Goal: Task Accomplishment & Management: Use online tool/utility

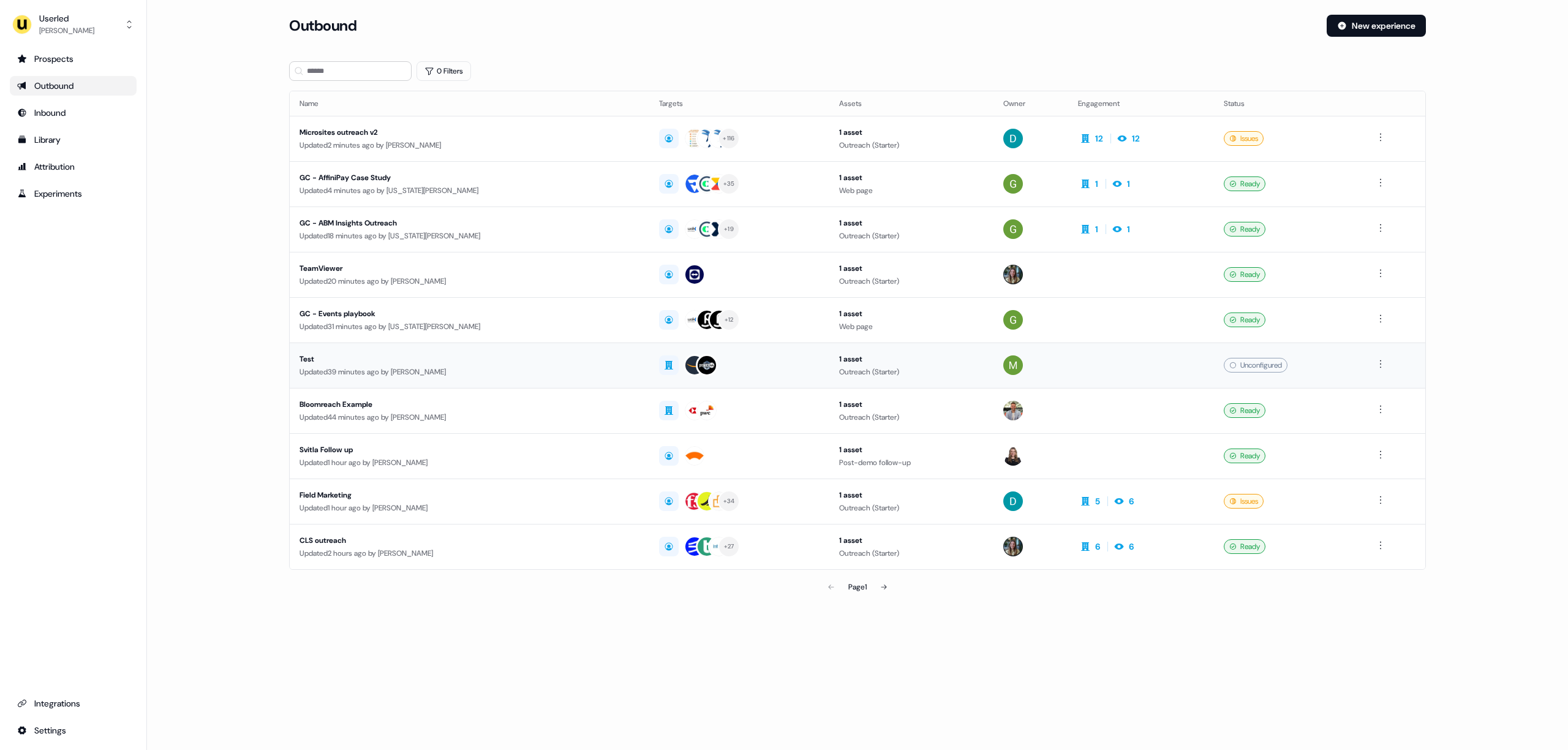
click at [516, 366] on div "Updated 39 minutes ago by [PERSON_NAME]" at bounding box center [469, 372] width 340 height 12
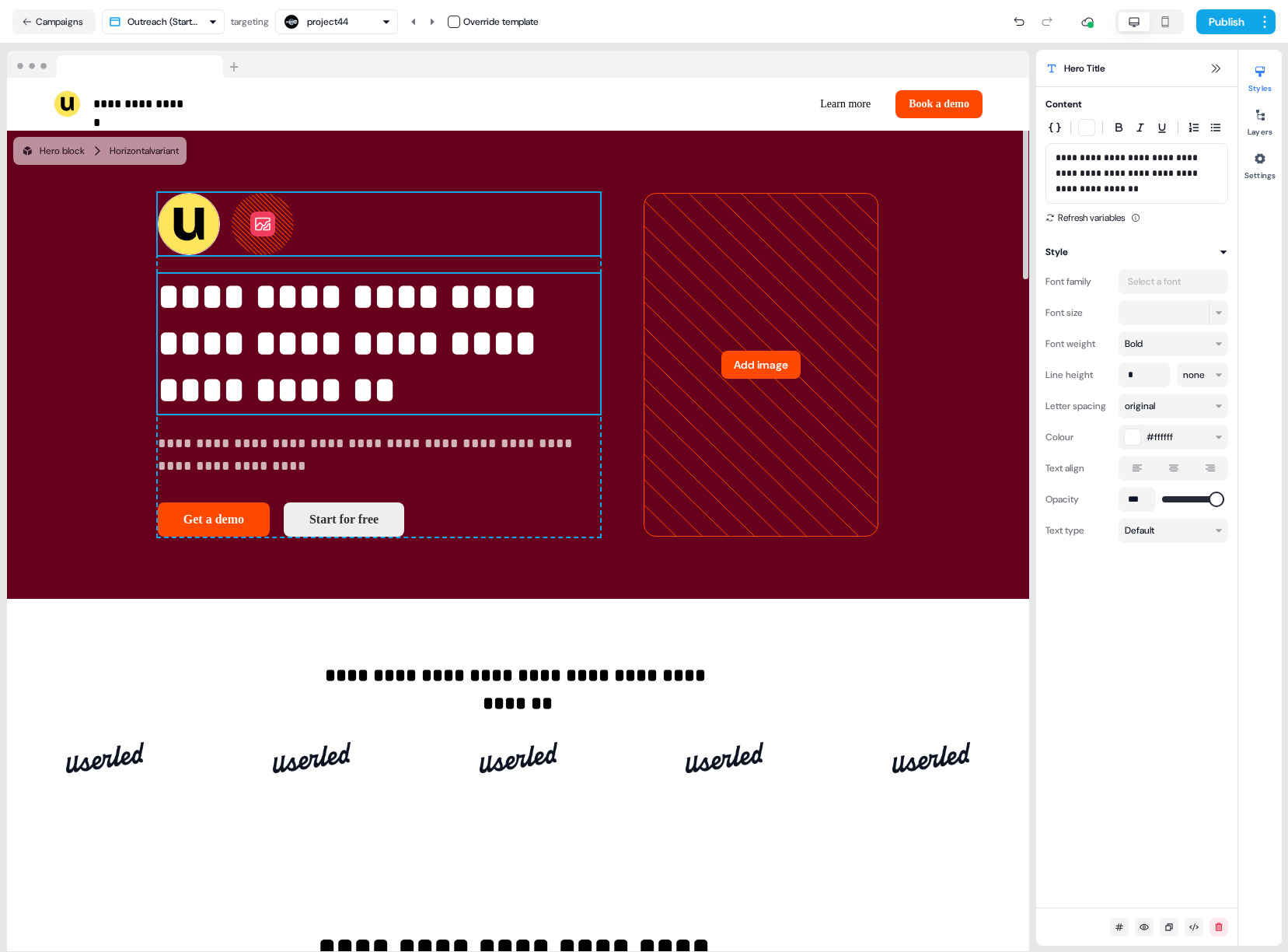
click at [232, 255] on icon at bounding box center [263, 224] width 62 height 62
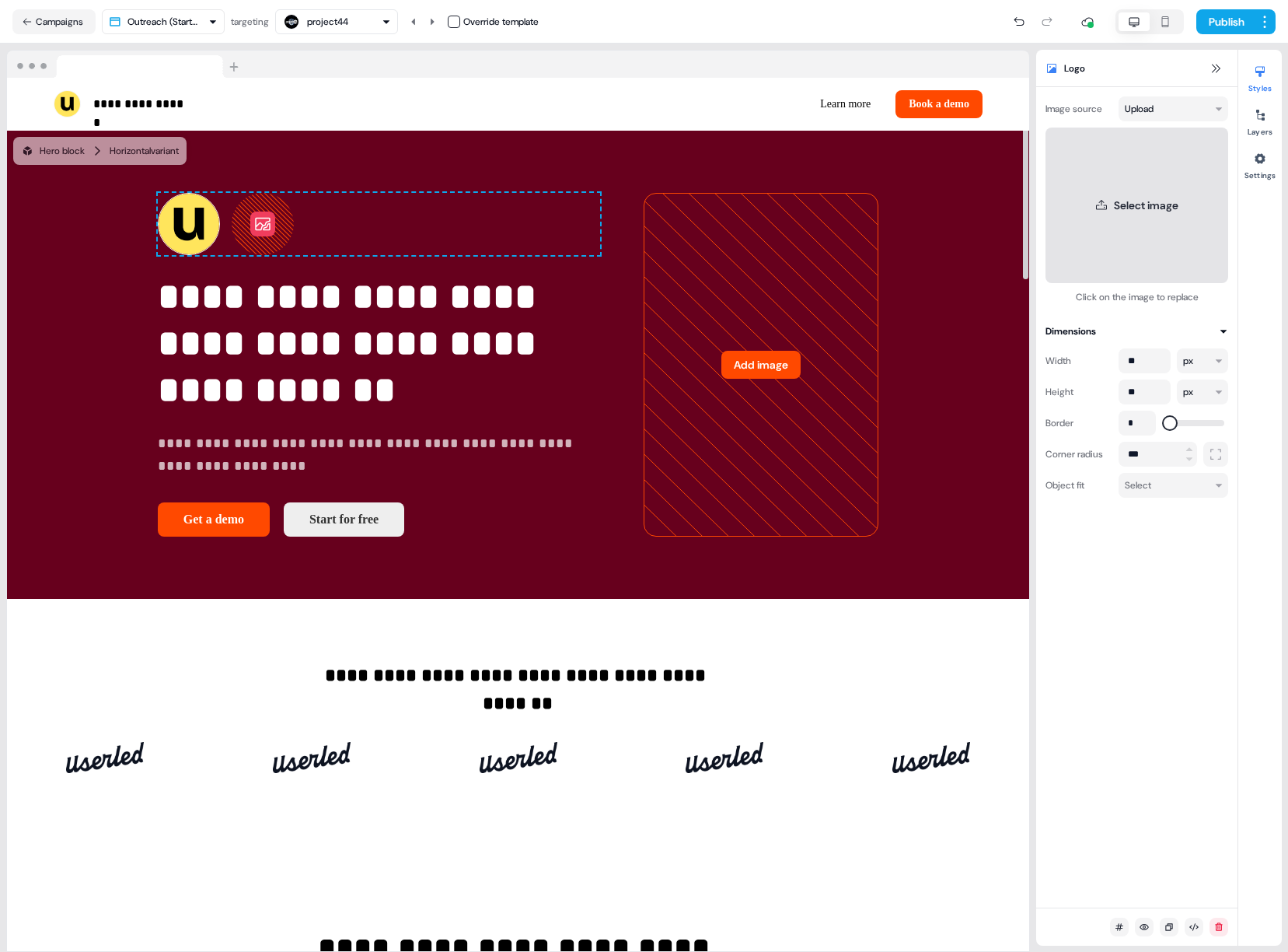
click at [1119, 231] on button "Select image" at bounding box center [1137, 205] width 182 height 156
click at [1159, 182] on button "Select image" at bounding box center [1137, 205] width 182 height 156
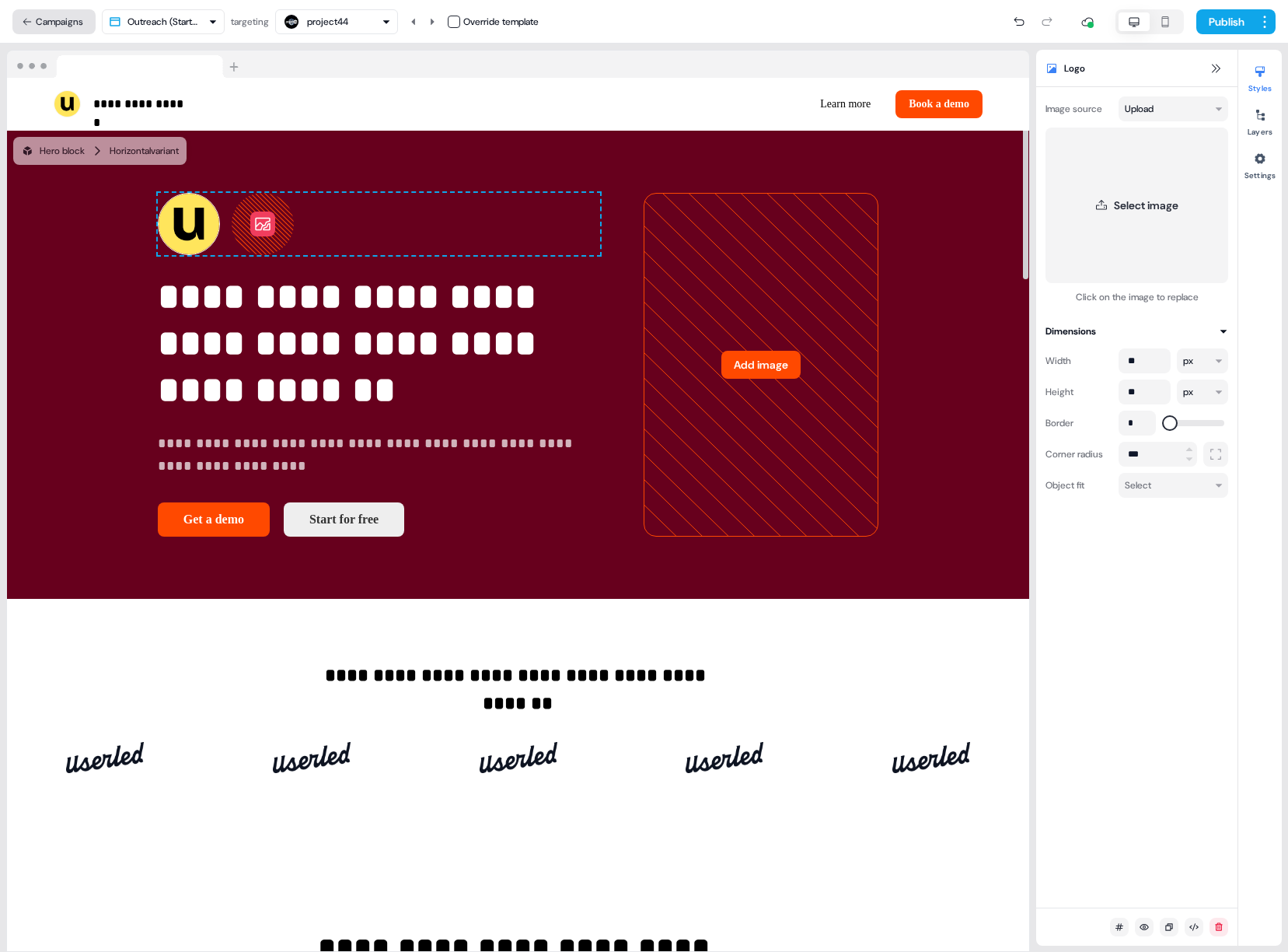
click at [70, 15] on button "Campaigns" at bounding box center [54, 22] width 83 height 25
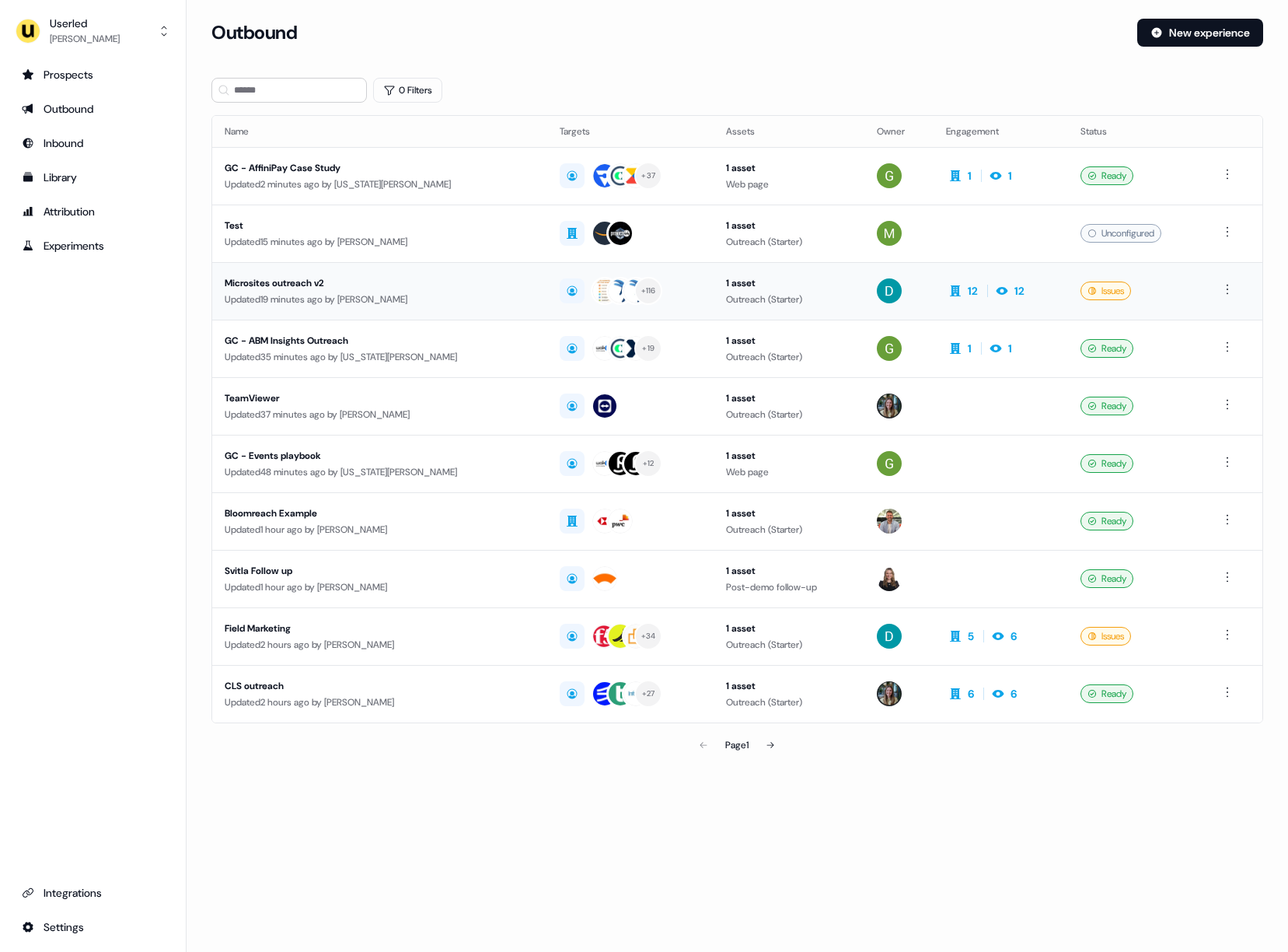
click at [388, 286] on div "Microsites outreach v2" at bounding box center [379, 283] width 310 height 15
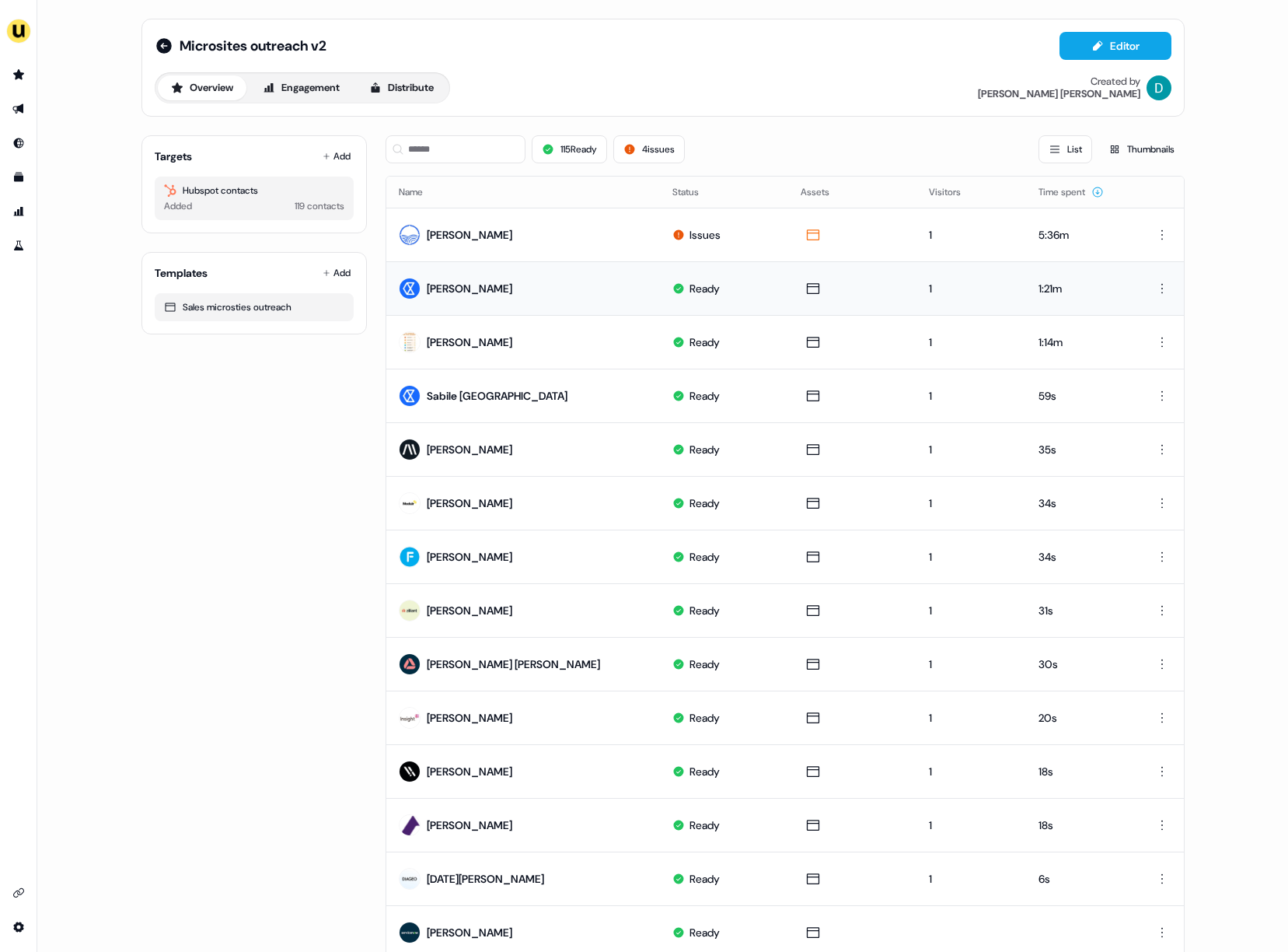
click at [792, 87] on div "Overview Engagement Distribute Created by David Cruickshank" at bounding box center [662, 87] width 1016 height 31
click at [26, 105] on link "Outbound Outbound" at bounding box center [18, 109] width 25 height 25
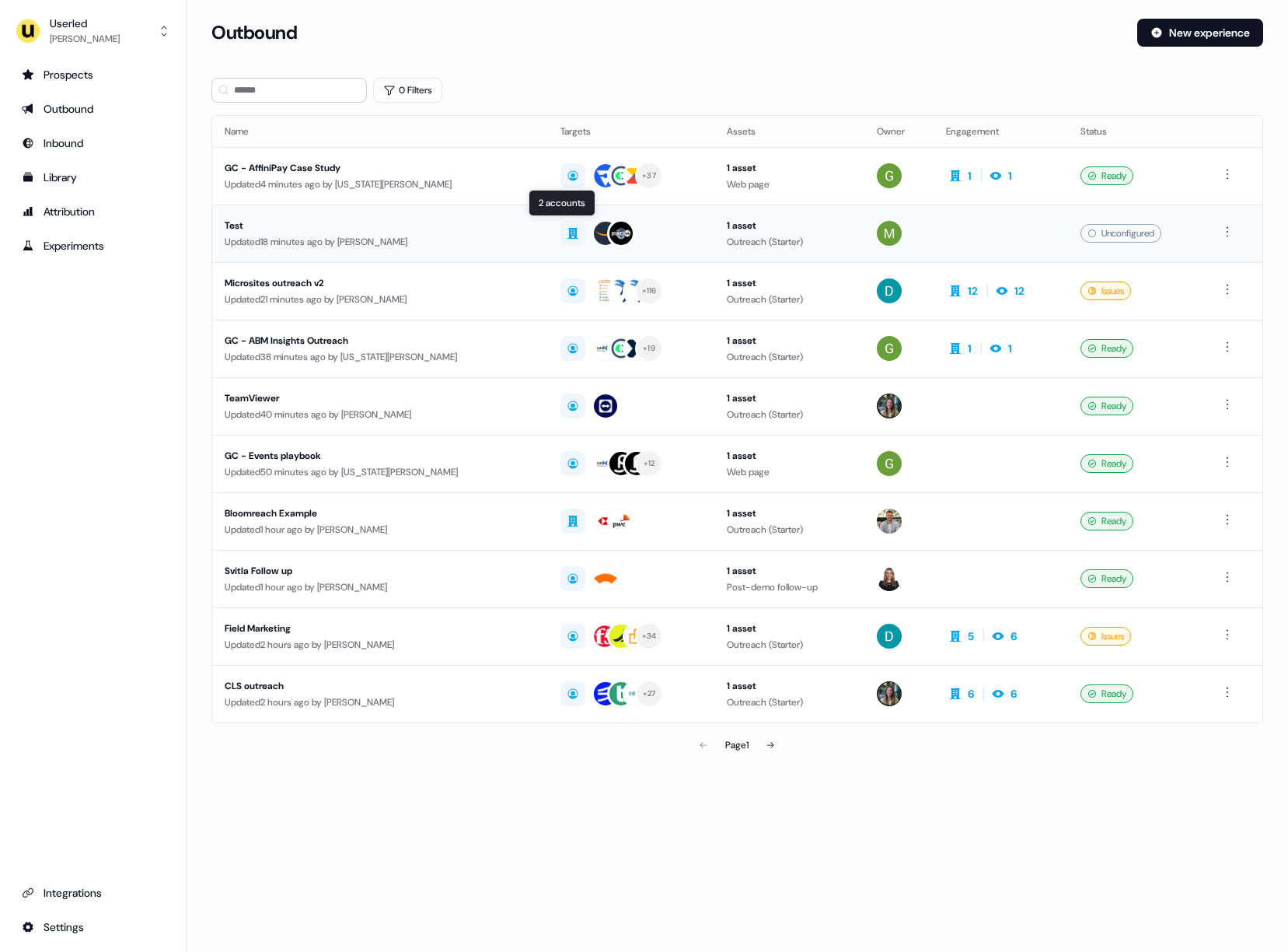
click at [673, 241] on div at bounding box center [631, 233] width 140 height 28
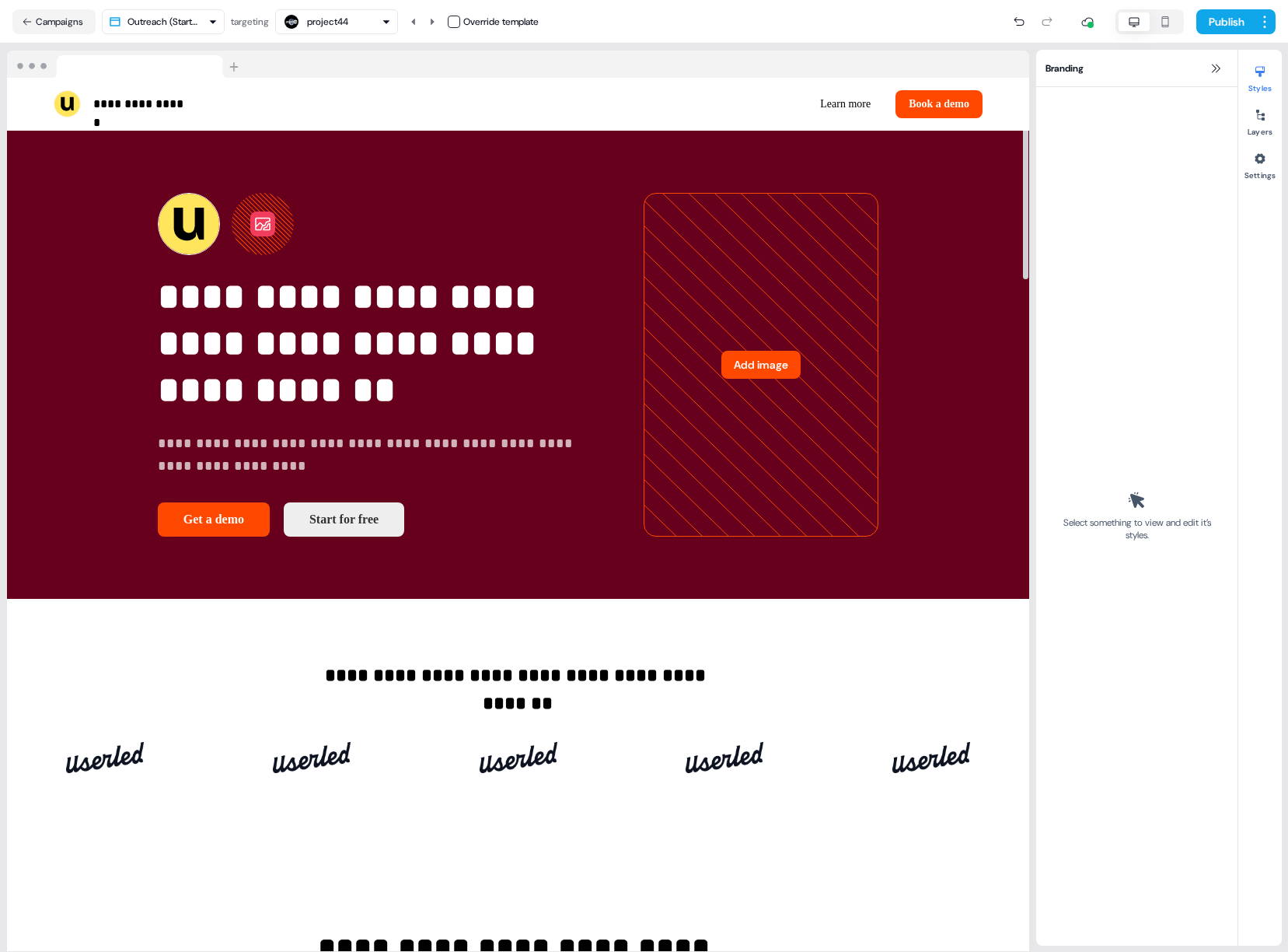
click at [253, 233] on icon at bounding box center [262, 224] width 18 height 19
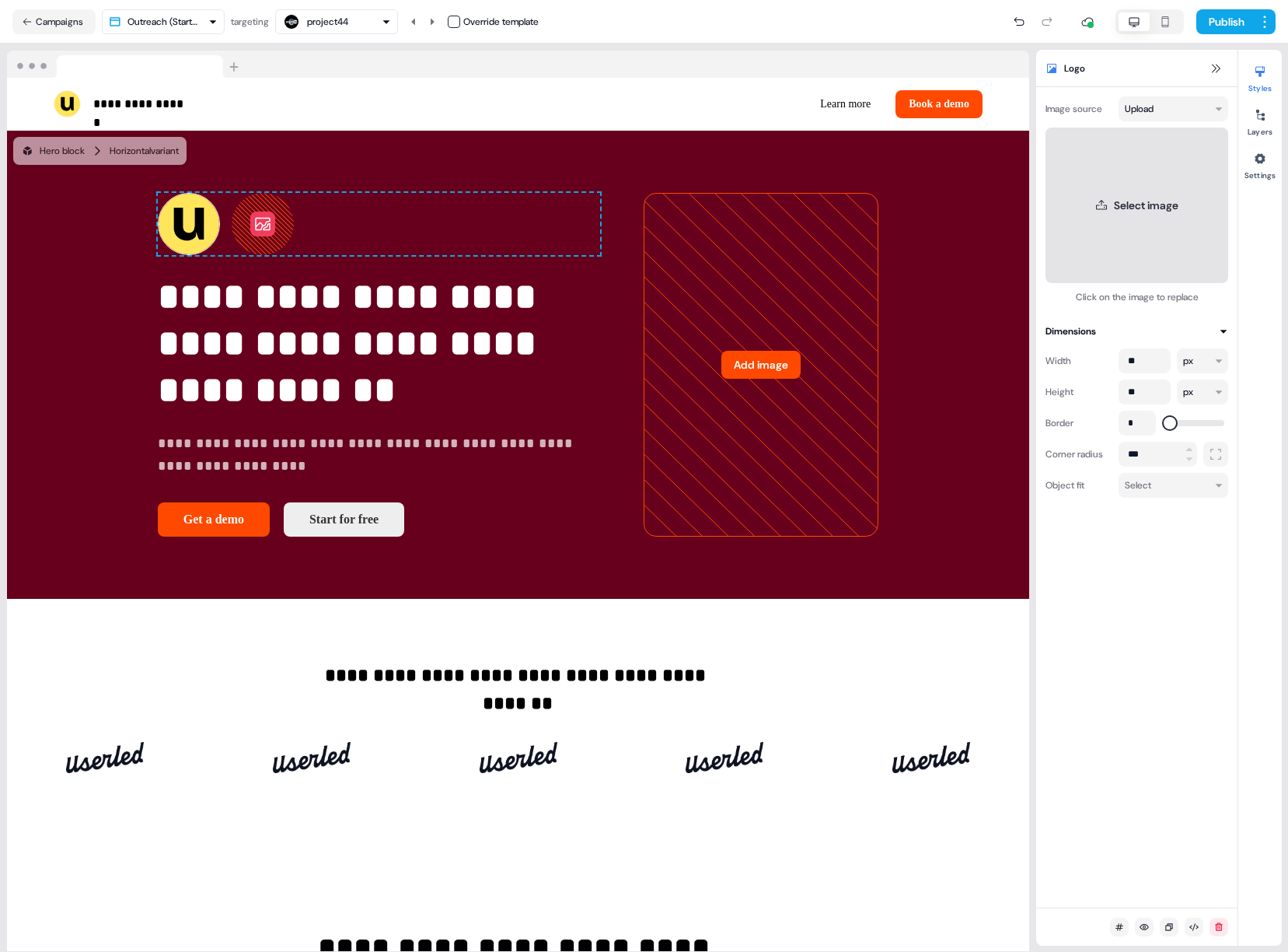
click at [1148, 208] on button "Select image" at bounding box center [1137, 205] width 182 height 156
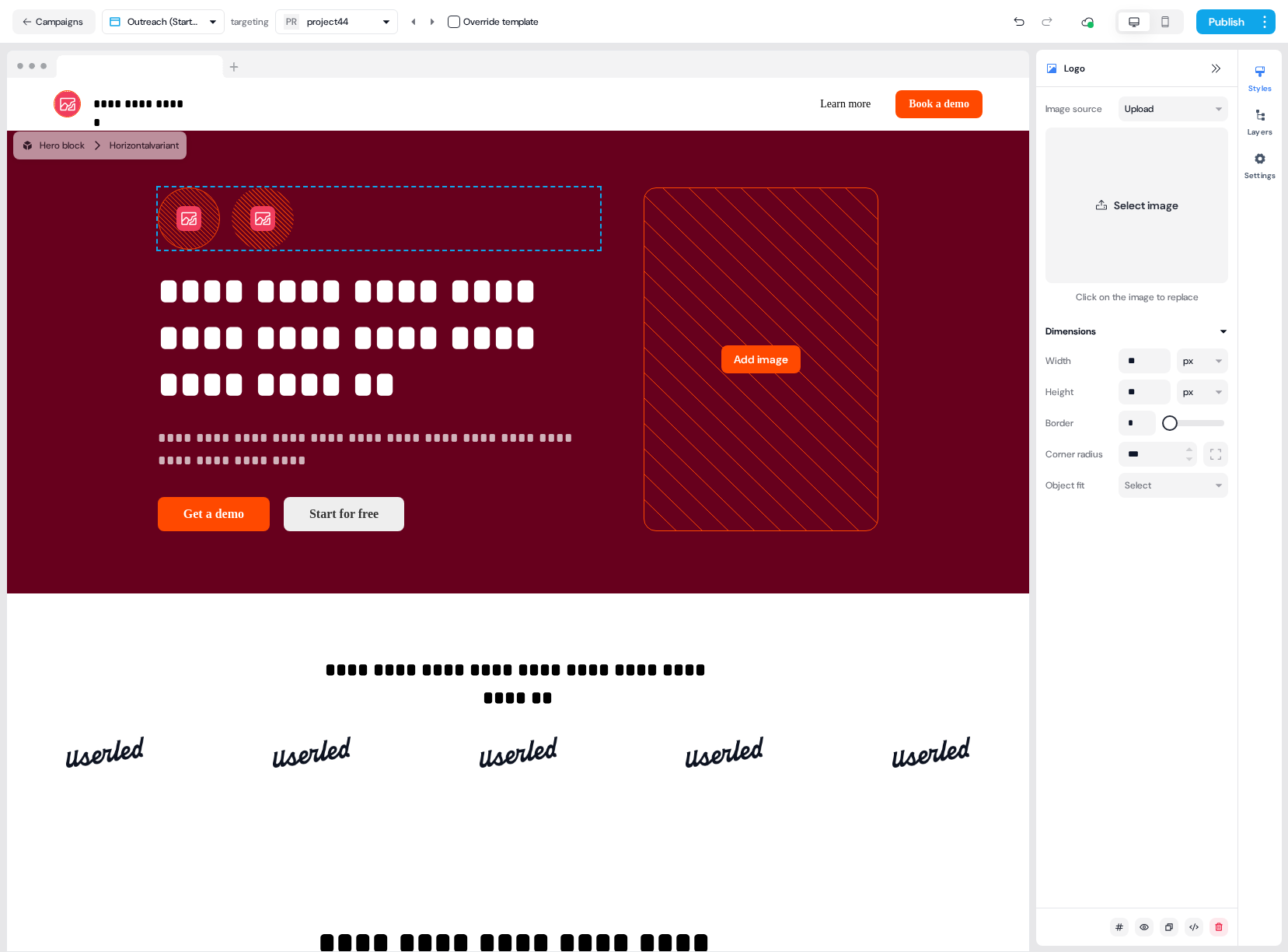
scroll to position [6, 0]
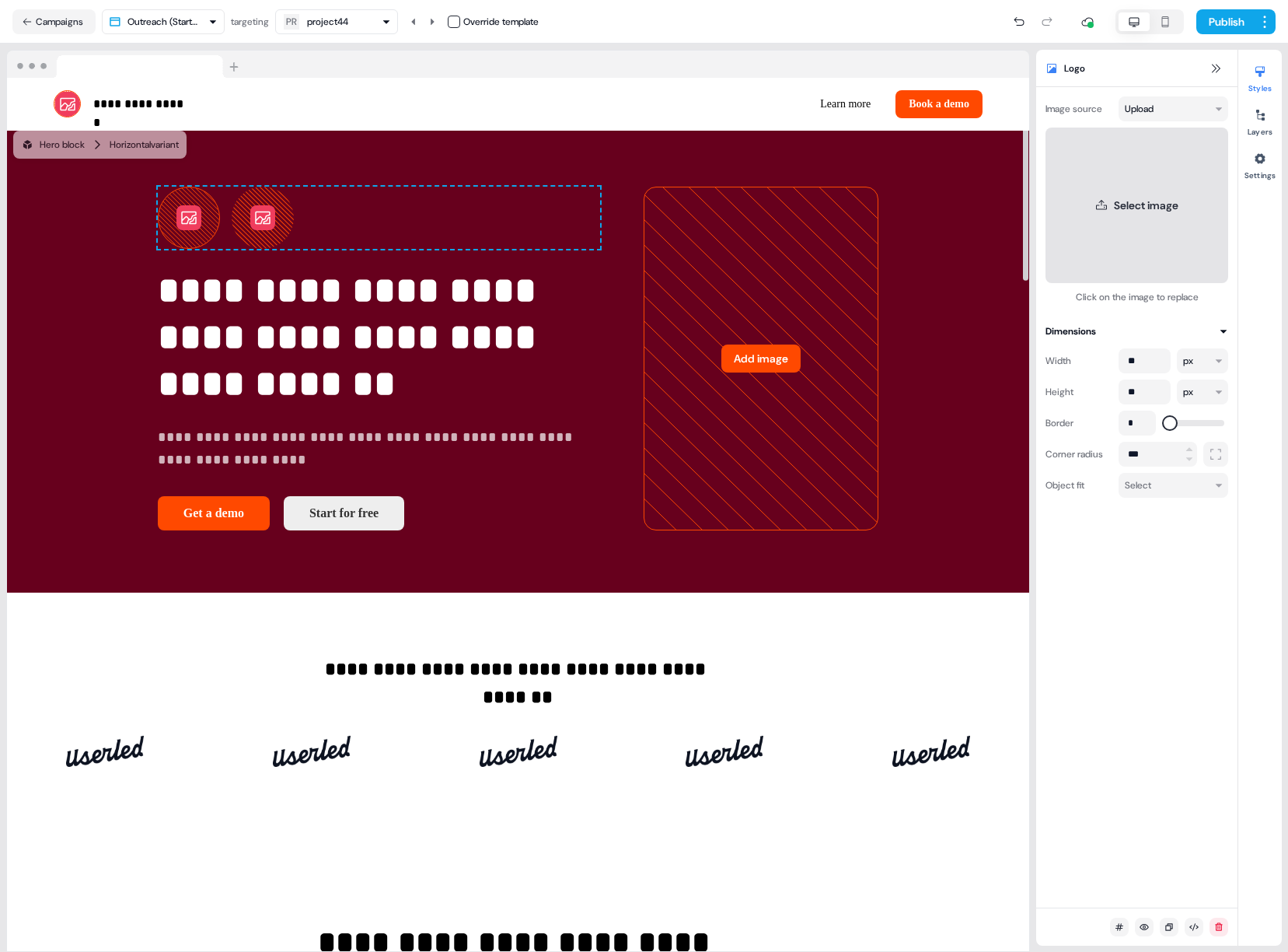
click at [1087, 239] on button "Select image" at bounding box center [1137, 205] width 182 height 156
click at [1154, 202] on button "Select image" at bounding box center [1137, 205] width 182 height 156
click at [1149, 205] on button "Select image" at bounding box center [1137, 205] width 182 height 156
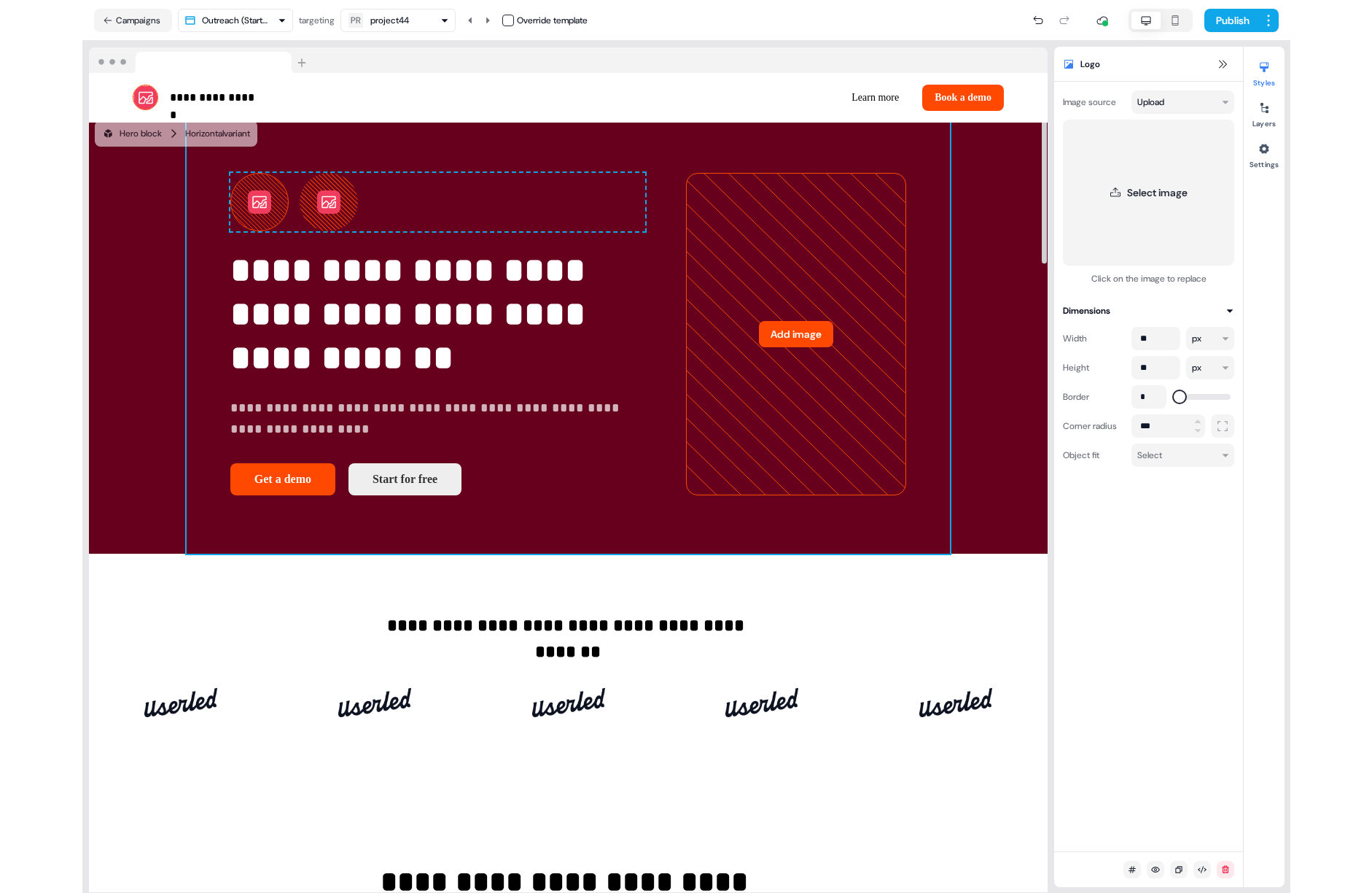
scroll to position [9, 0]
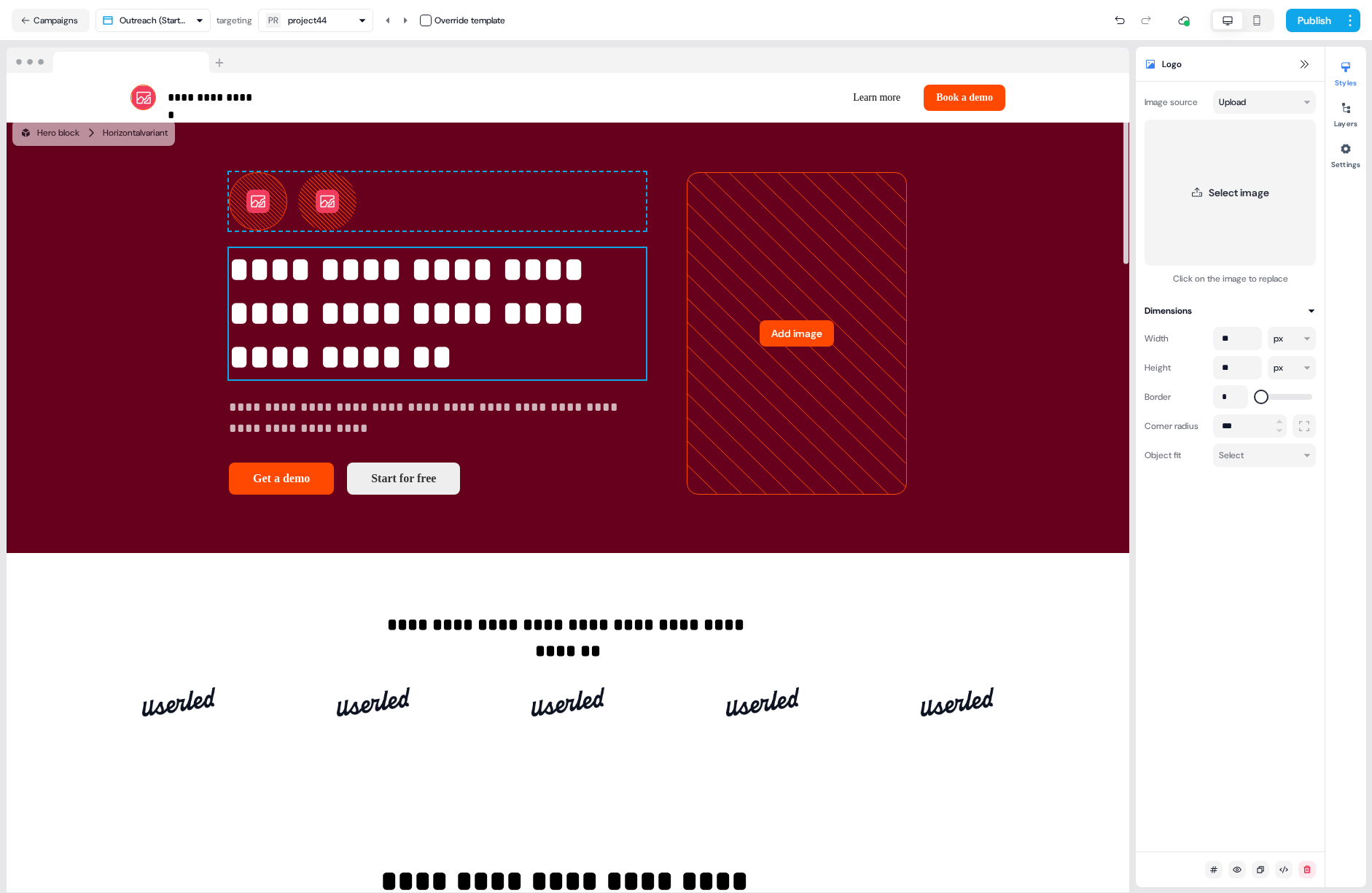
click at [397, 301] on p "**********" at bounding box center [437, 313] width 417 height 131
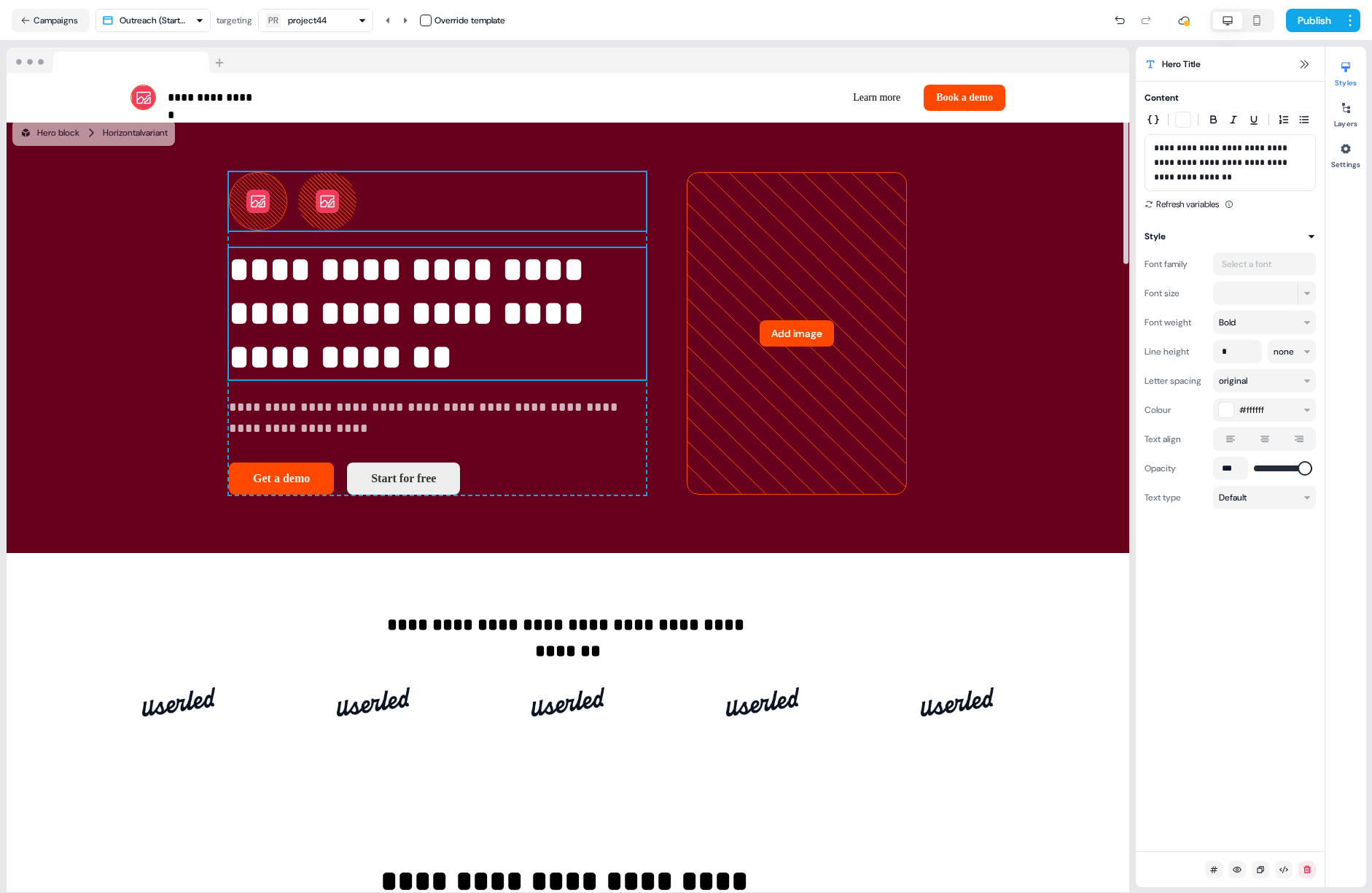
click at [385, 230] on div "To pick up a draggable item, press the space bar. While dragging, use the arrow…" at bounding box center [437, 201] width 417 height 58
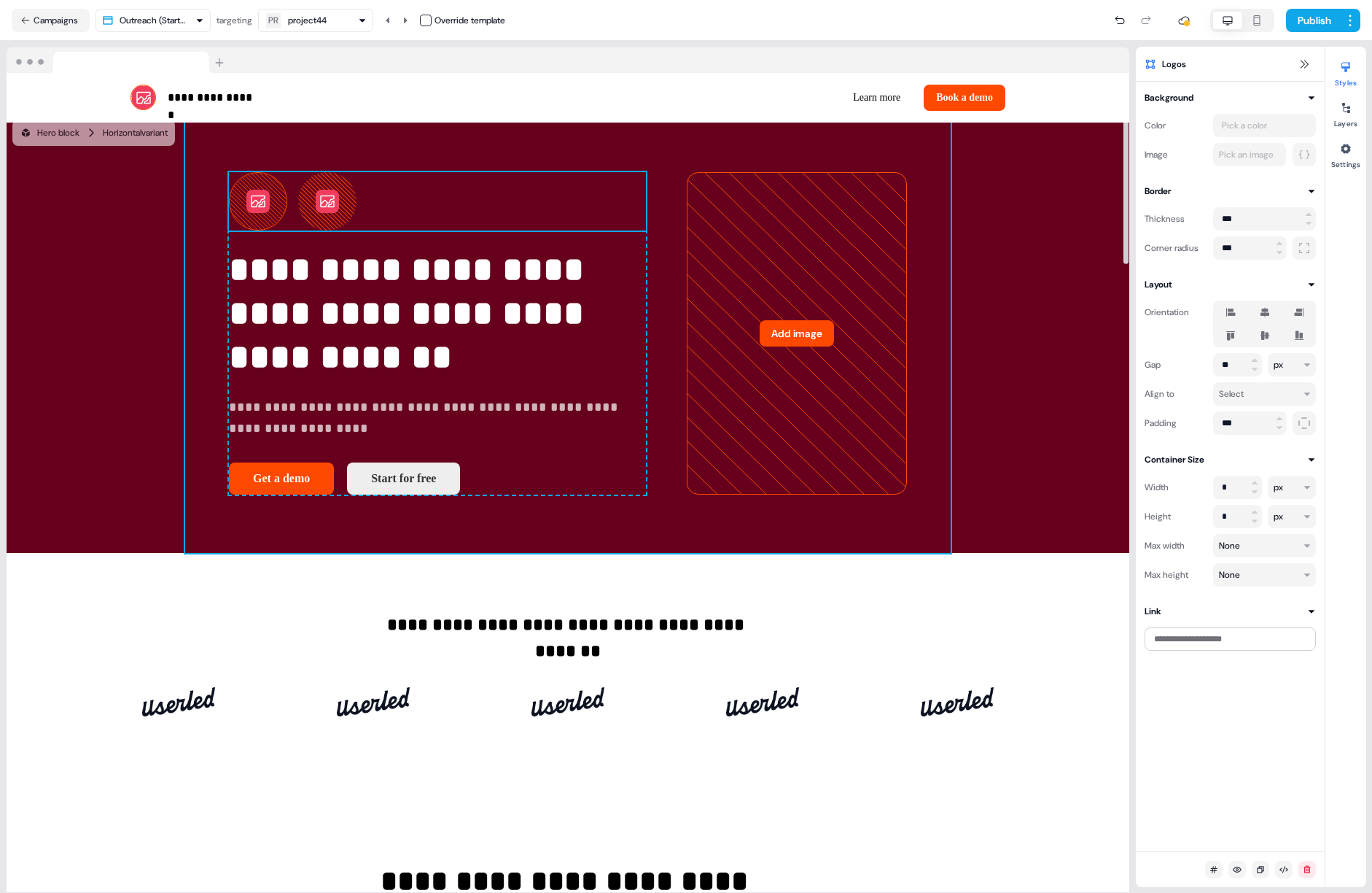
click at [286, 197] on div "**********" at bounding box center [568, 334] width 766 height 440
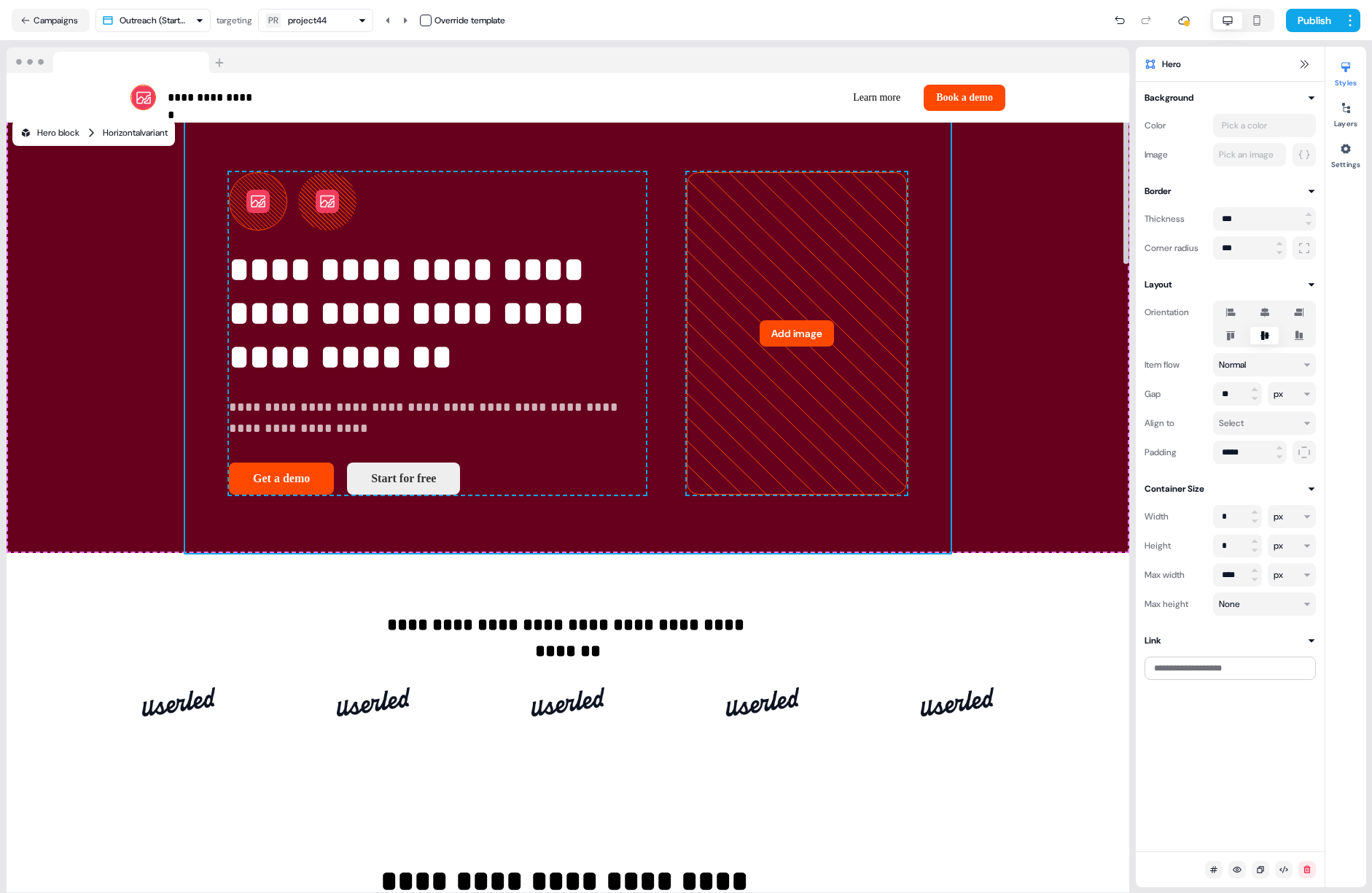
click at [104, 132] on div "Hero block Horizontal variant" at bounding box center [94, 133] width 148 height 14
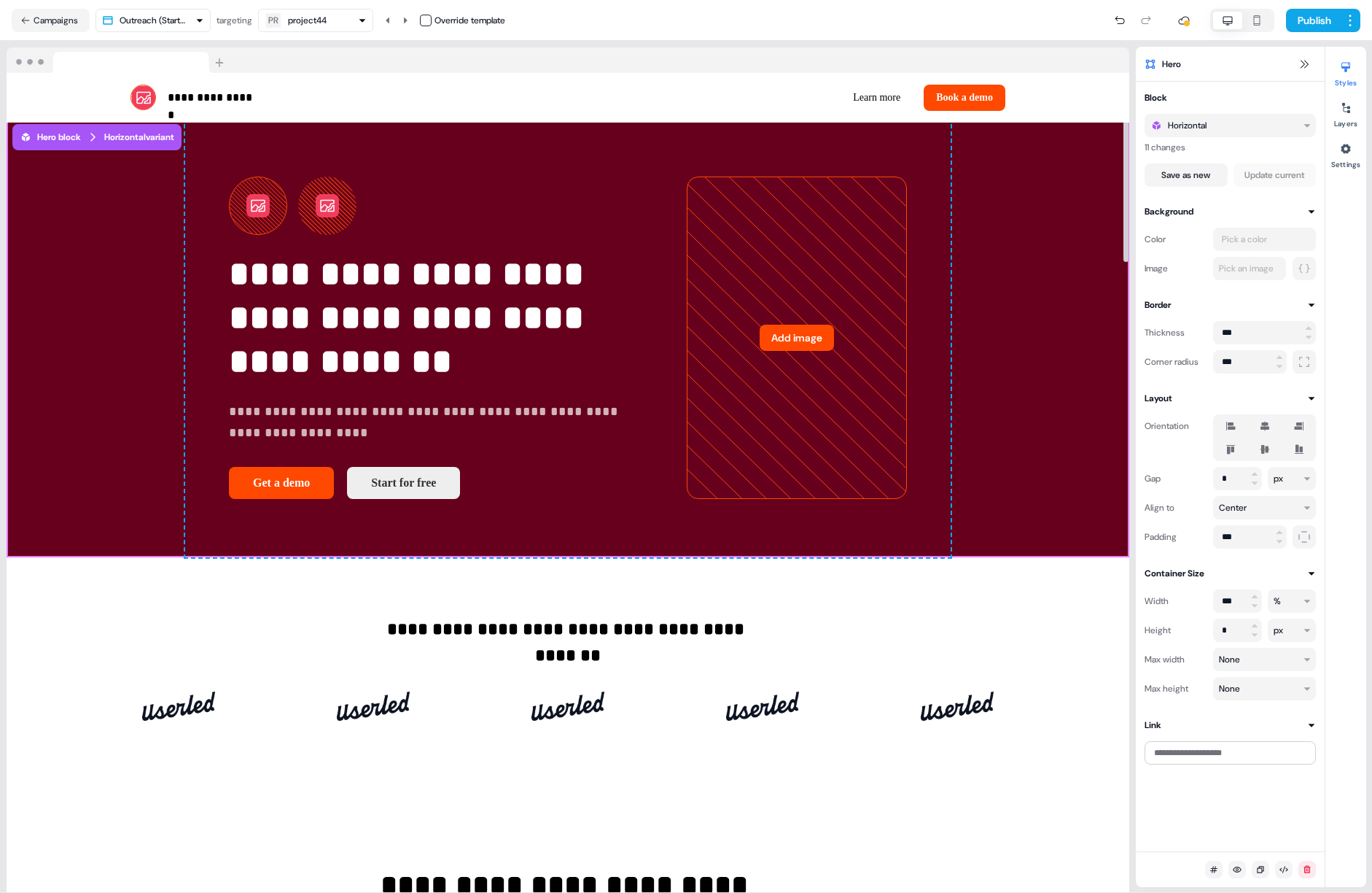
scroll to position [0, 0]
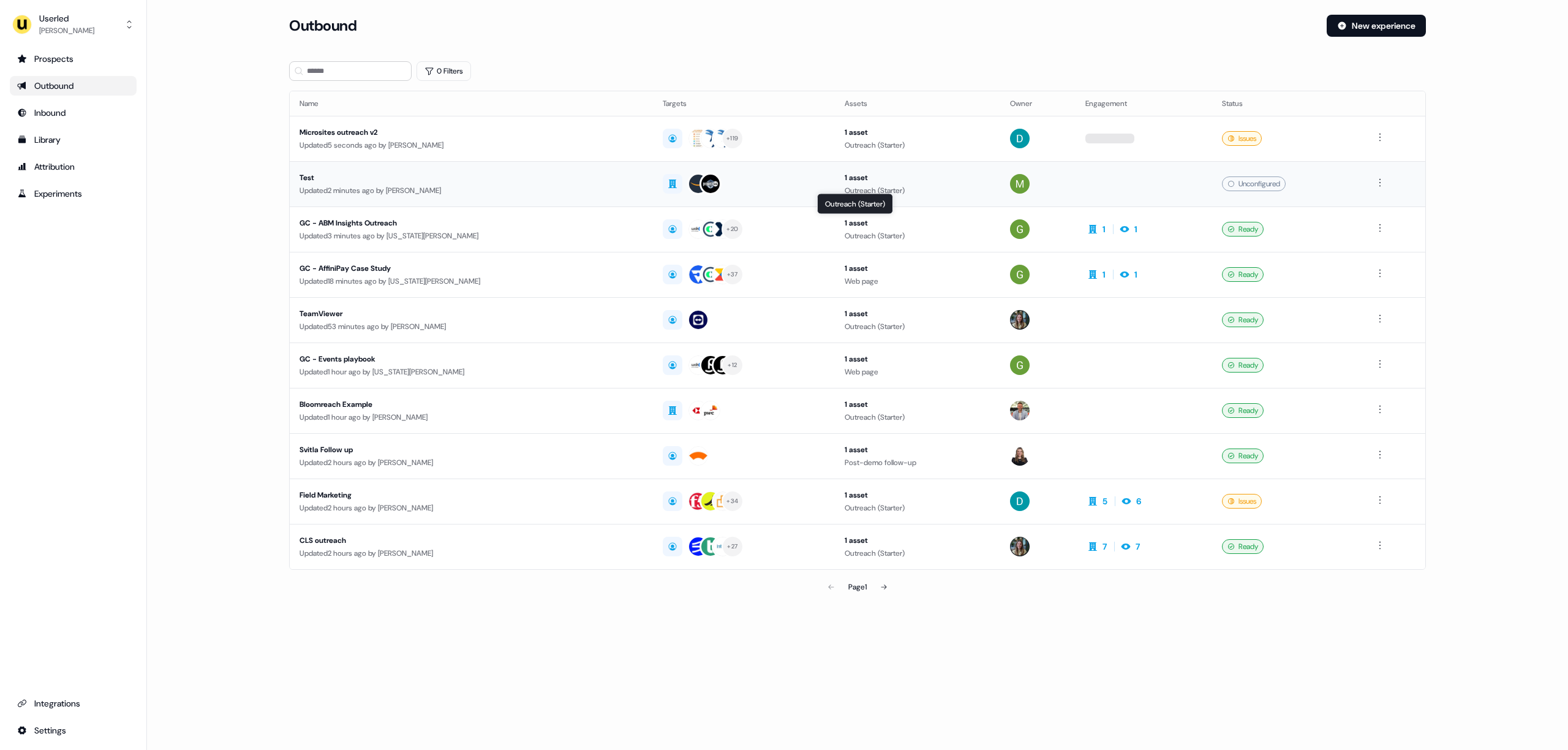
click at [924, 185] on div "Outreach (Starter)" at bounding box center [917, 190] width 146 height 12
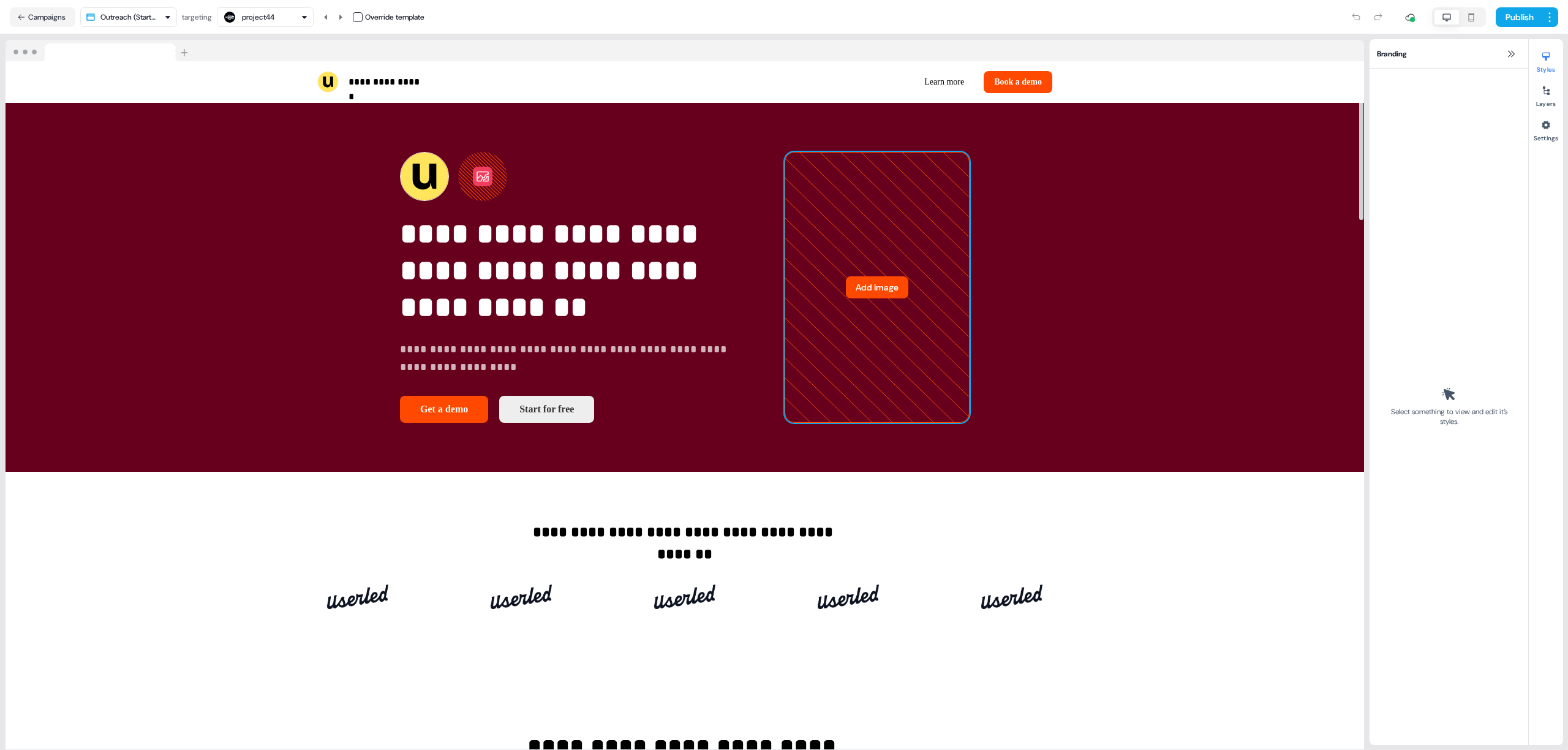
click at [787, 319] on icon at bounding box center [876, 288] width 183 height 270
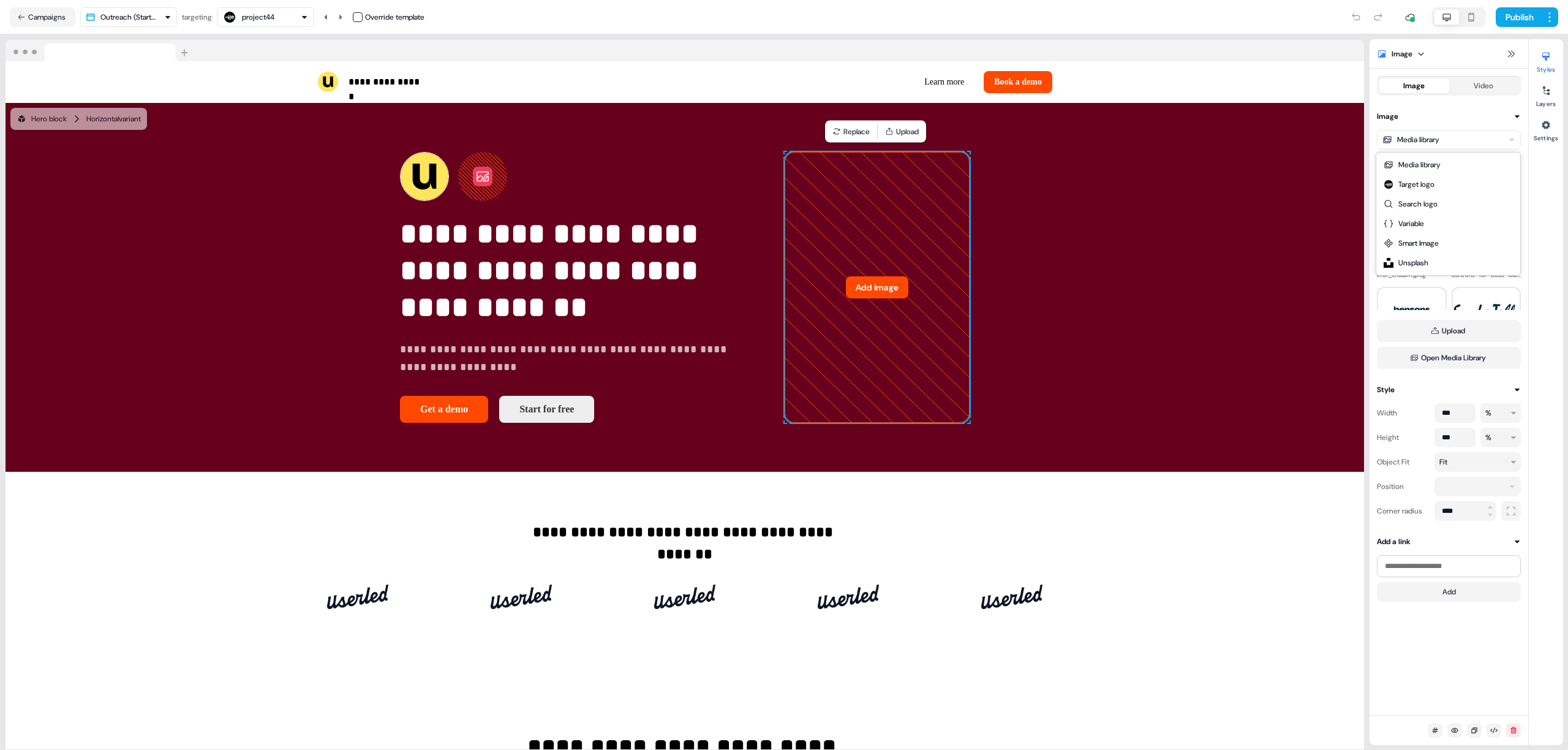
click at [1399, 136] on html "**********" at bounding box center [784, 375] width 1568 height 750
click at [1447, 323] on button "Upload" at bounding box center [1448, 331] width 144 height 22
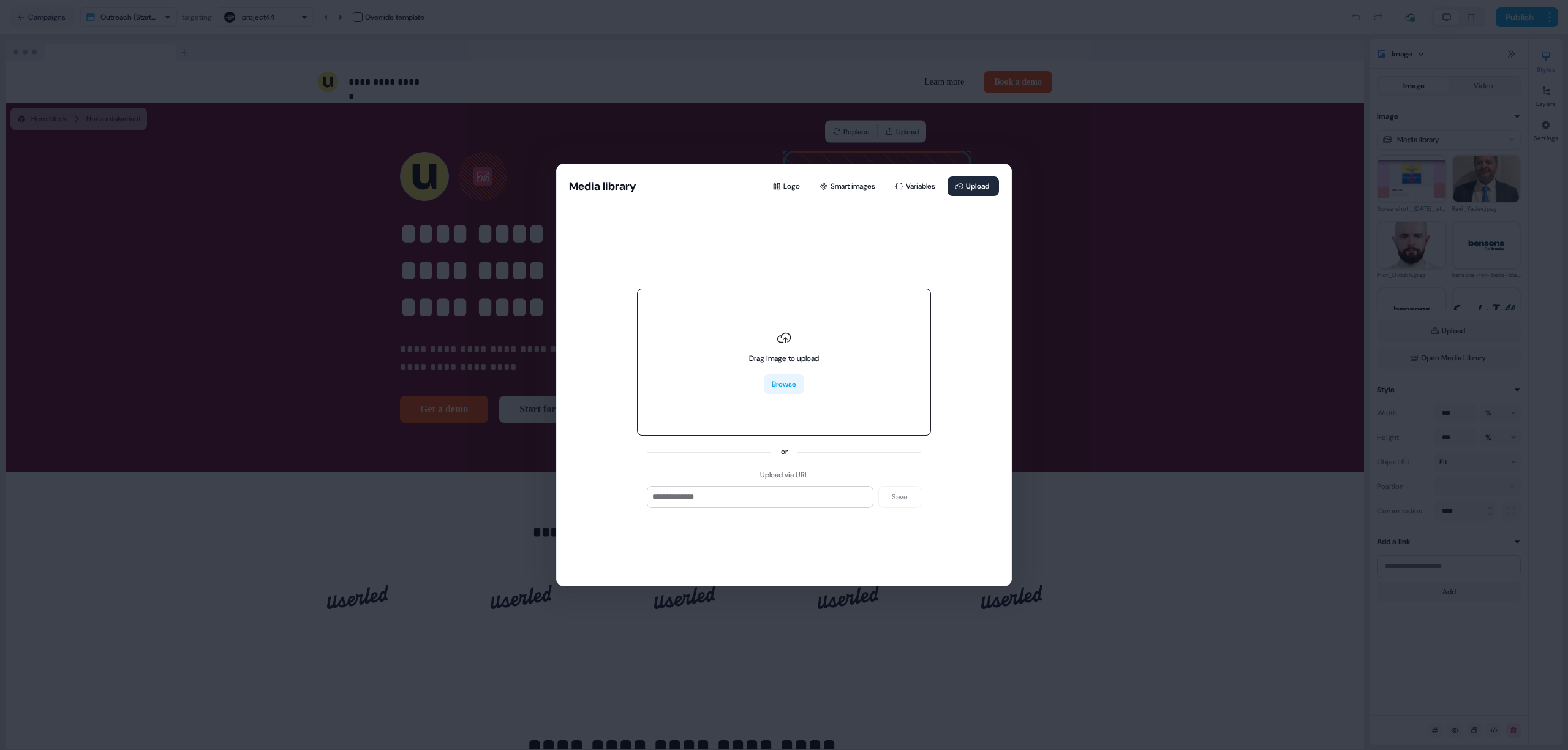
click at [773, 385] on button "Browse" at bounding box center [784, 384] width 40 height 20
type input "**********"
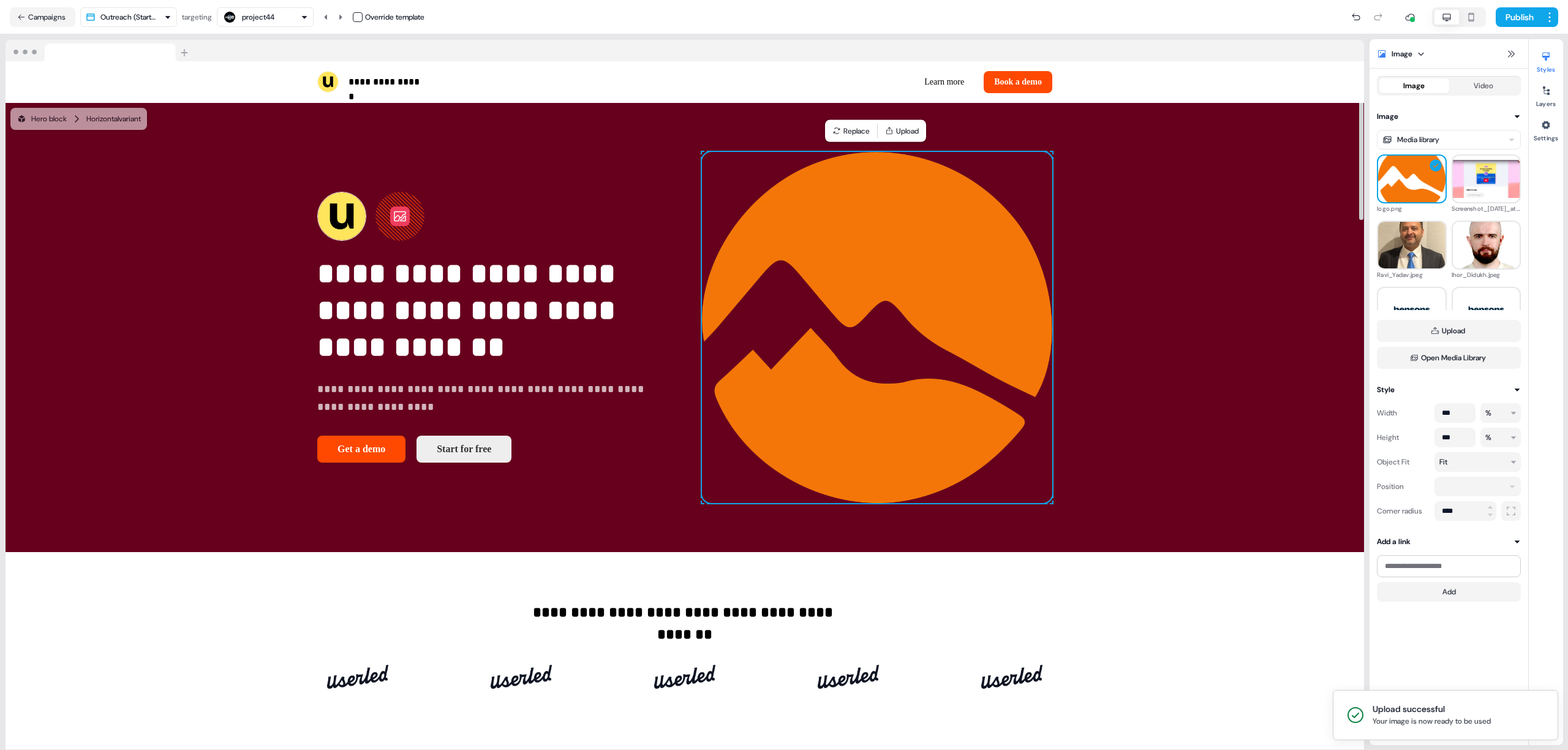
click at [886, 295] on img at bounding box center [877, 327] width 350 height 351
click at [1410, 337] on button "Upload" at bounding box center [1448, 331] width 144 height 22
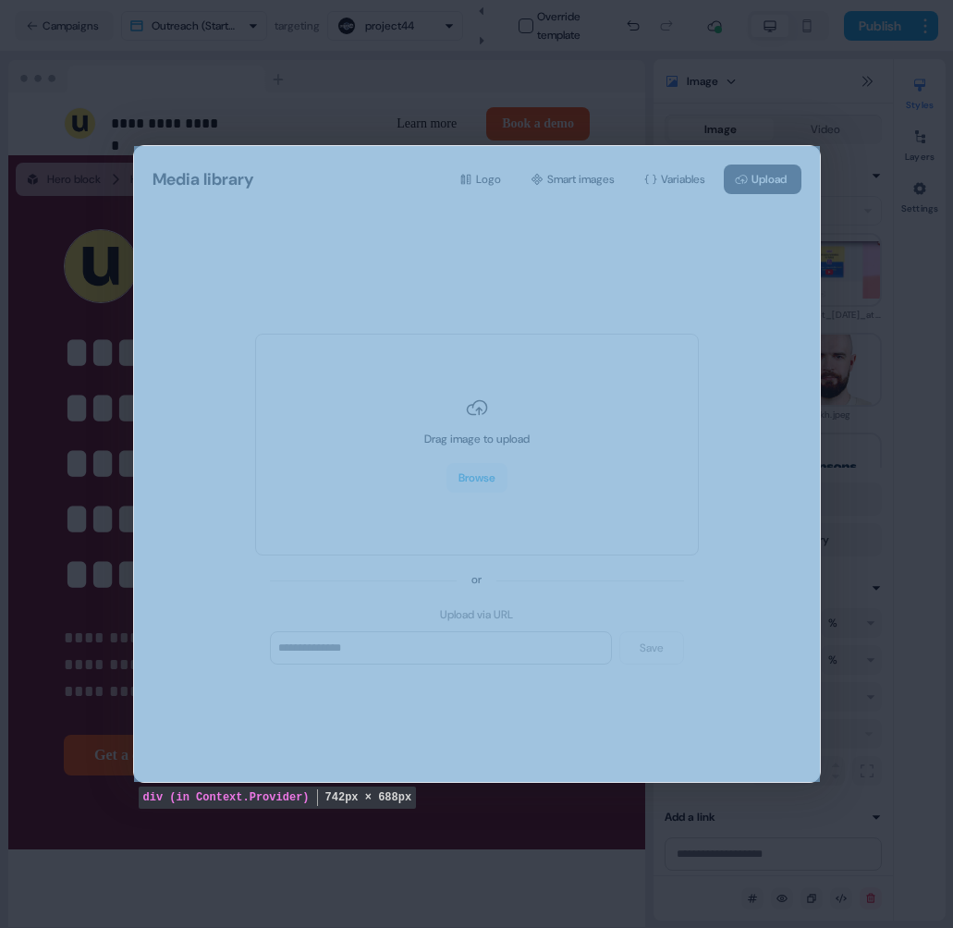
click at [752, 306] on div "Media library Logo Smart images Variables Upload Drag image to upload Browse or…" at bounding box center [477, 464] width 686 height 636
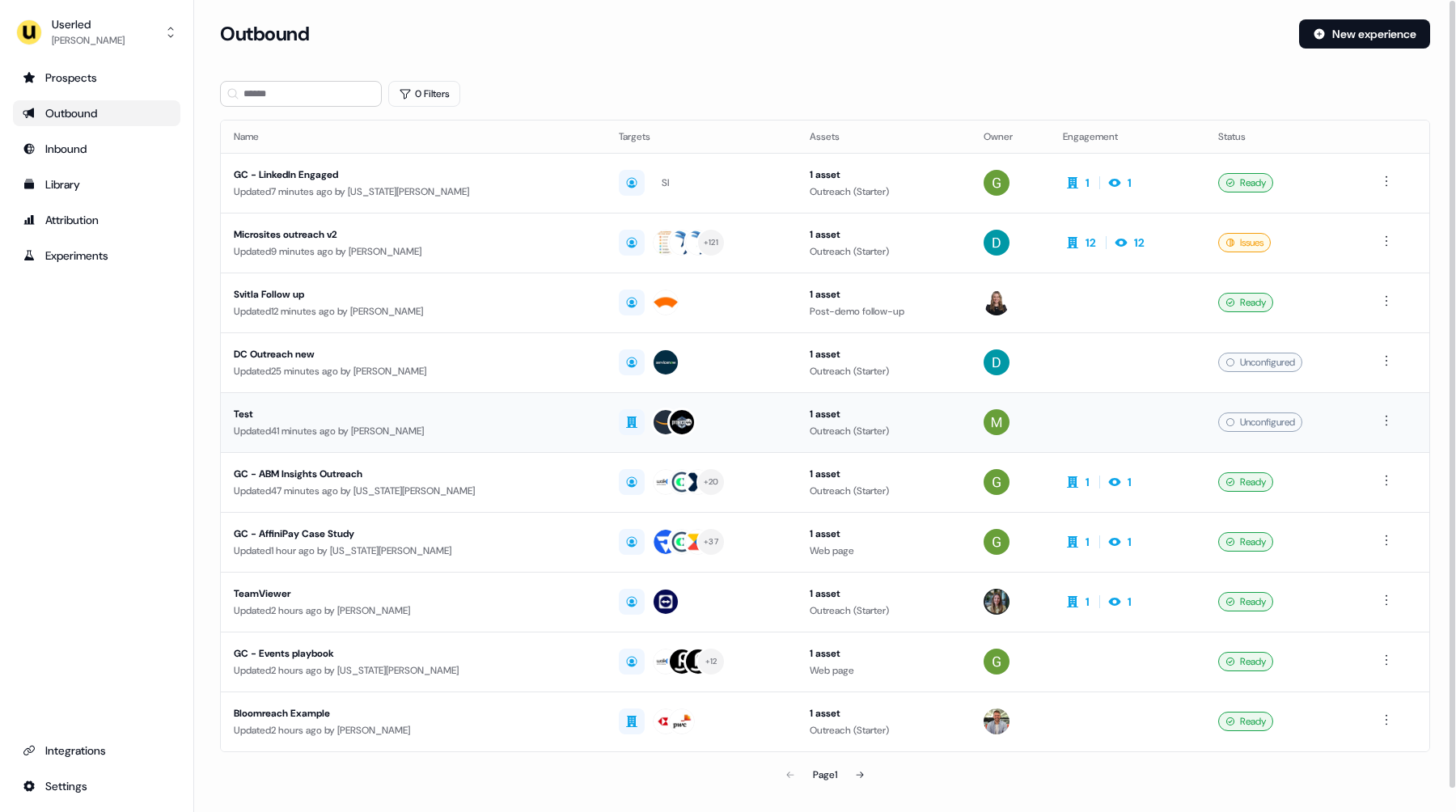
click at [420, 424] on div "Updated 41 minutes ago by [PERSON_NAME]" at bounding box center [413, 431] width 360 height 16
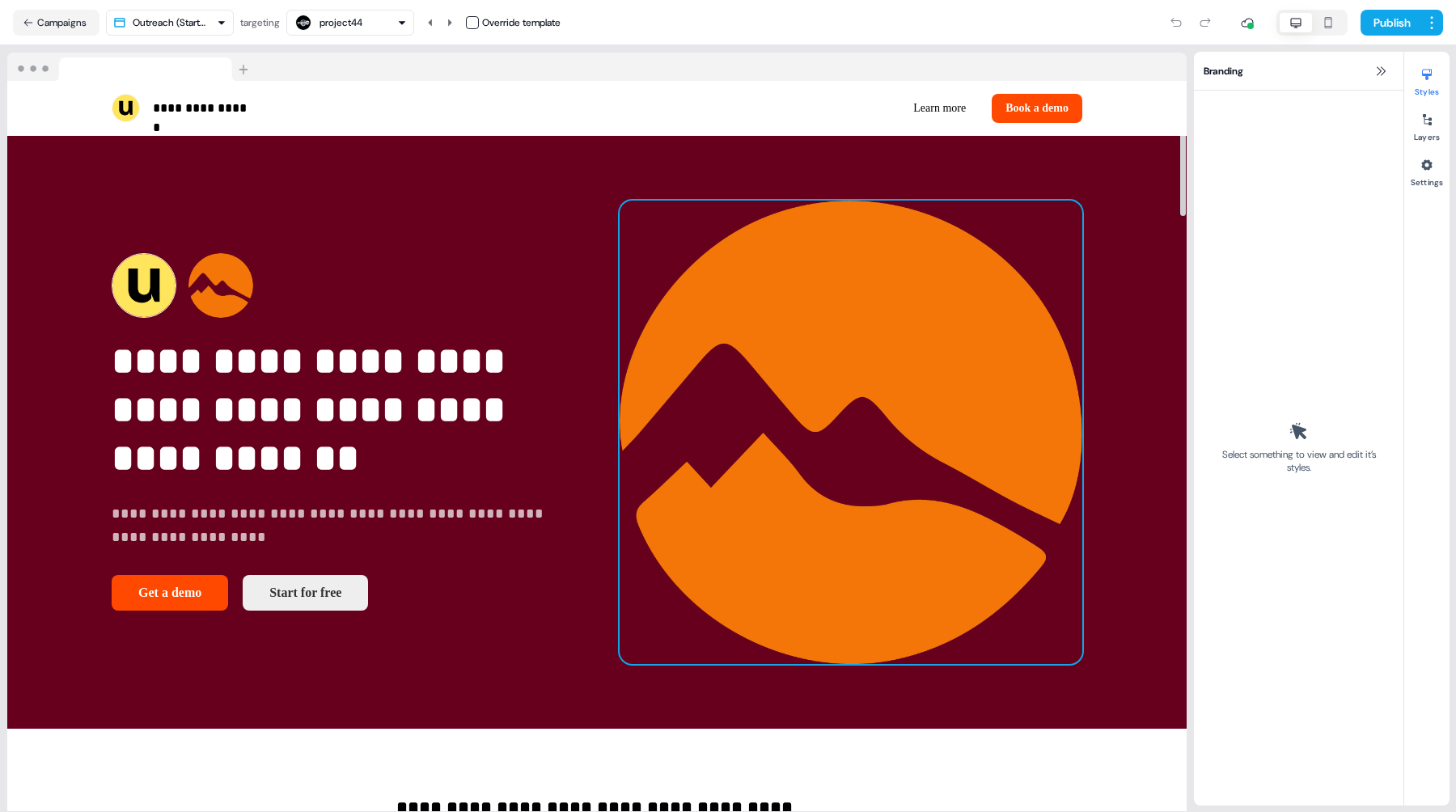
click at [877, 303] on img at bounding box center [850, 432] width 463 height 464
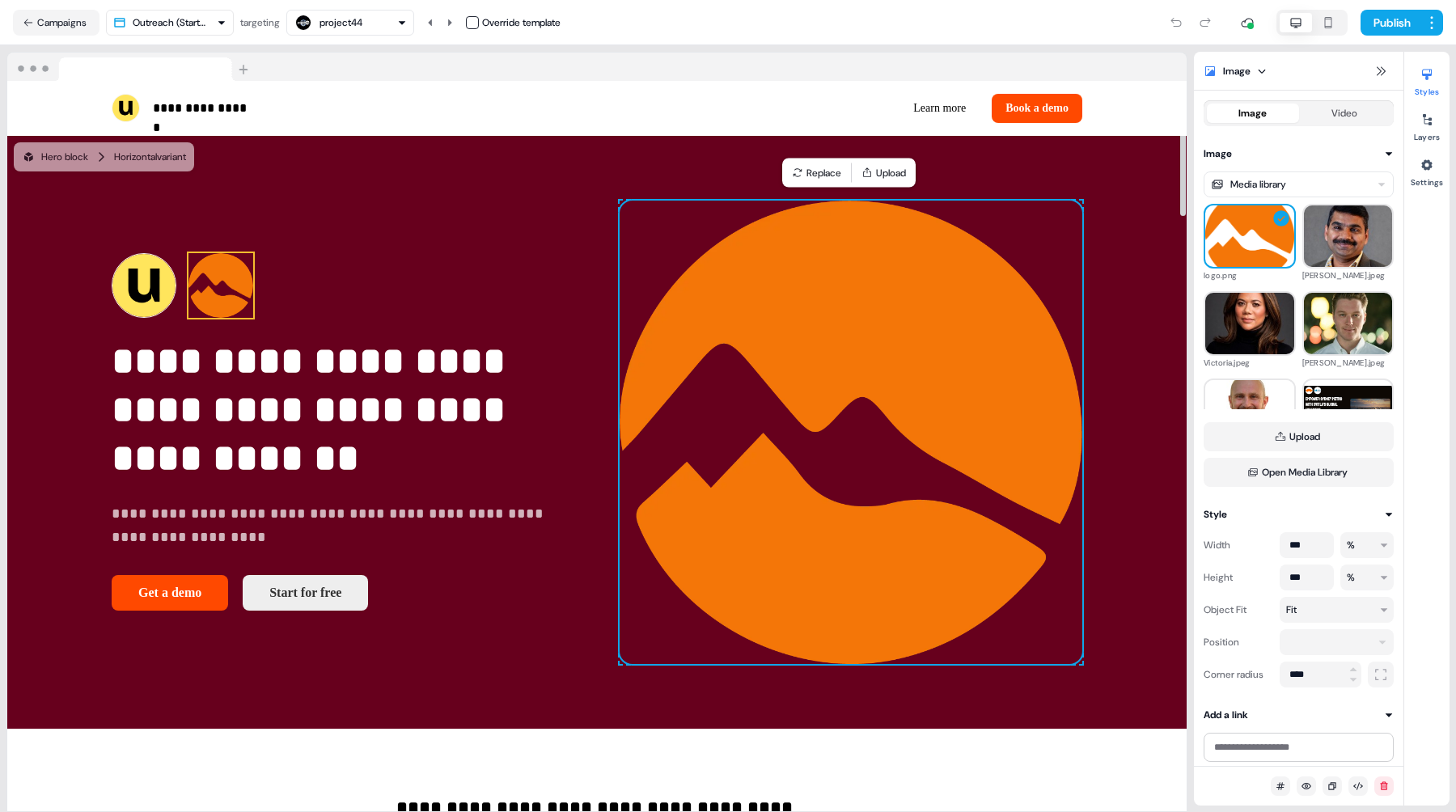
click at [239, 283] on img at bounding box center [220, 285] width 65 height 65
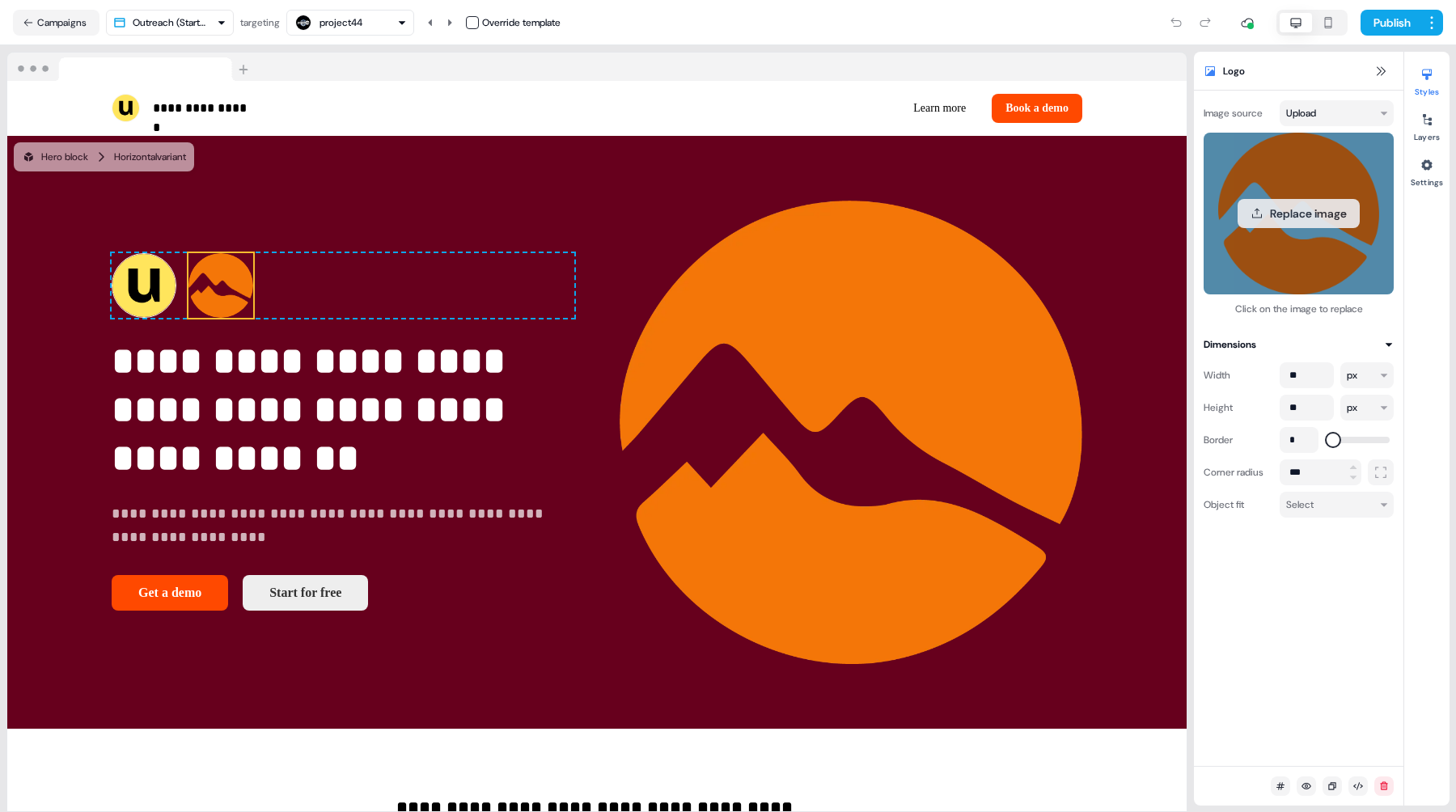
click at [1306, 218] on button "Replace image" at bounding box center [1299, 213] width 122 height 29
